Goal: Task Accomplishment & Management: Manage account settings

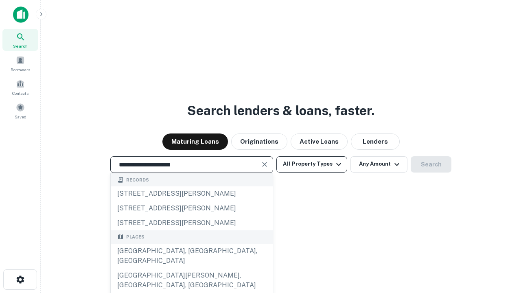
click at [191, 268] on div "Santa Monica, CA, USA" at bounding box center [192, 256] width 162 height 24
click at [312, 164] on button "All Property Types" at bounding box center [311, 164] width 71 height 16
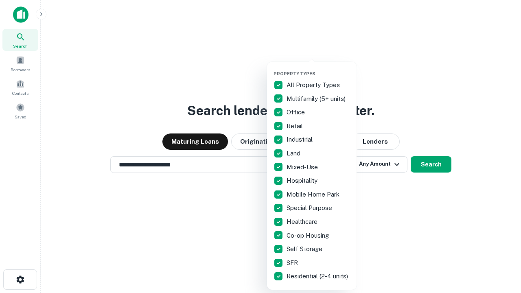
type input "**********"
click at [318, 68] on button "button" at bounding box center [317, 68] width 89 height 0
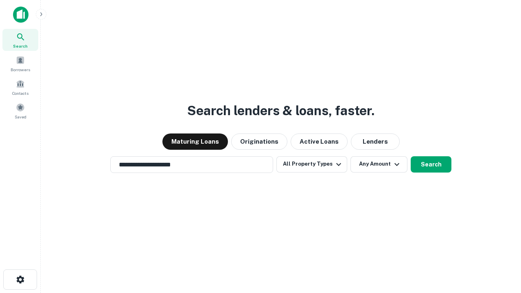
scroll to position [13, 0]
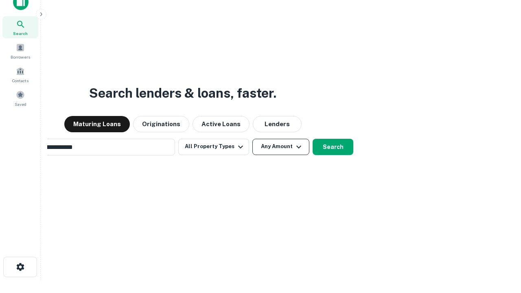
click at [252, 139] on button "Any Amount" at bounding box center [280, 147] width 57 height 16
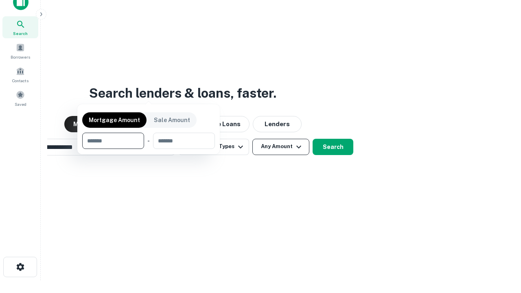
scroll to position [59, 230]
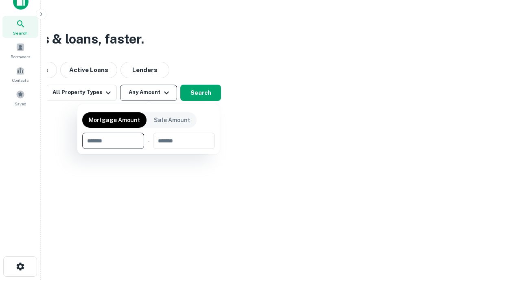
type input "*******"
click at [148, 149] on button "button" at bounding box center [148, 149] width 133 height 0
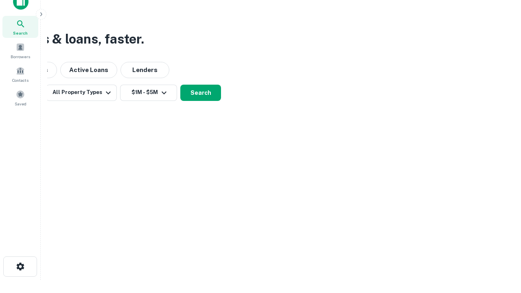
scroll to position [5, 150]
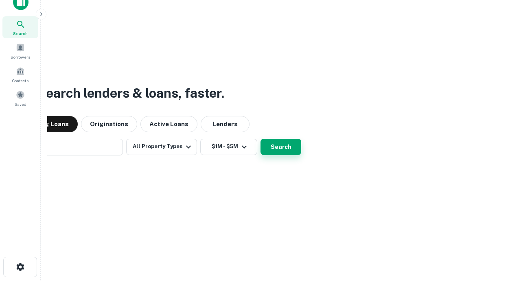
click at [260, 139] on button "Search" at bounding box center [280, 147] width 41 height 16
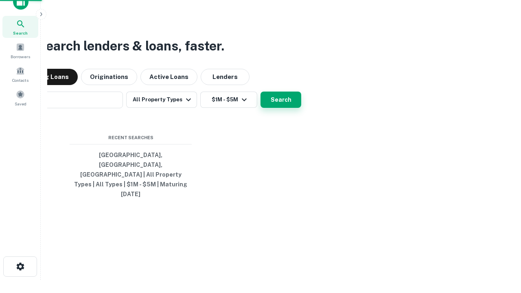
scroll to position [22, 230]
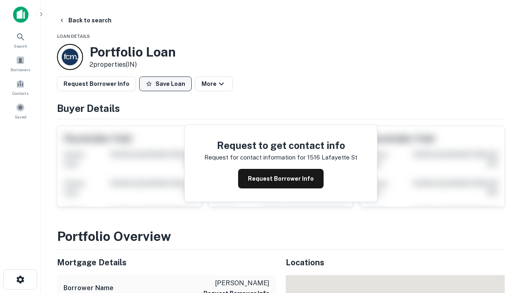
click at [165, 84] on button "Save Loan" at bounding box center [165, 83] width 52 height 15
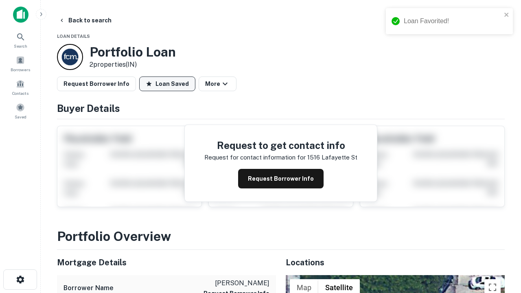
click at [167, 84] on button "Loan Saved" at bounding box center [167, 83] width 56 height 15
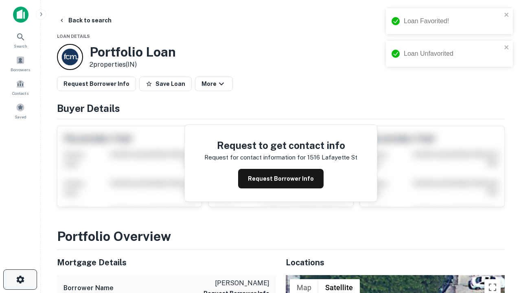
click at [20, 279] on icon "button" at bounding box center [20, 280] width 10 height 10
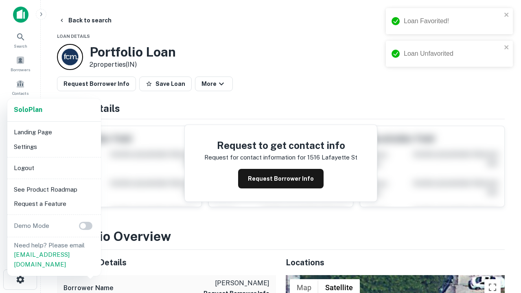
click at [54, 168] on li "Logout" at bounding box center [54, 168] width 87 height 15
